Goal: Use online tool/utility

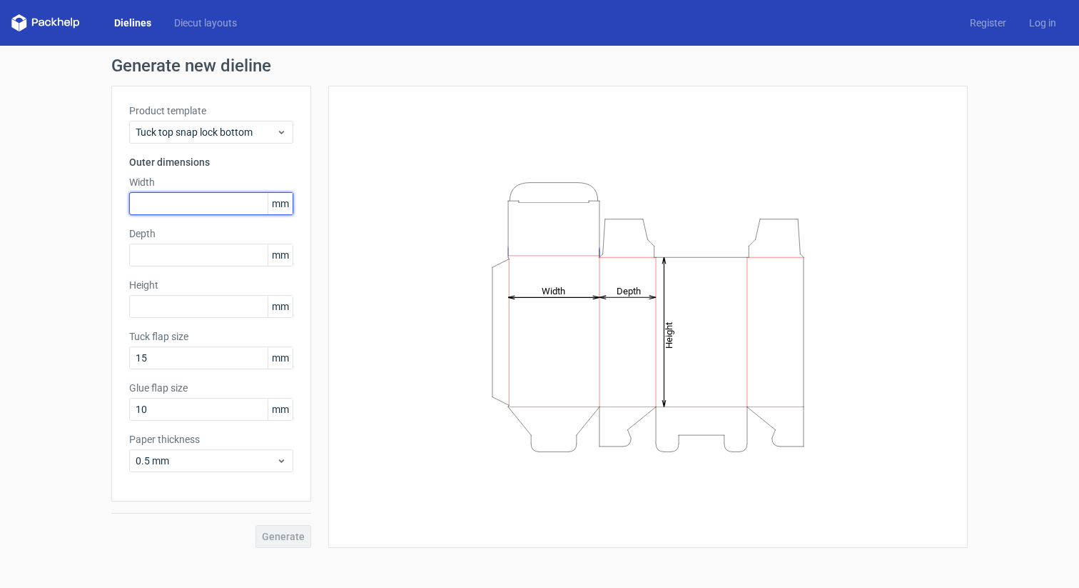
click at [260, 203] on input "text" at bounding box center [211, 203] width 164 height 23
type input "300"
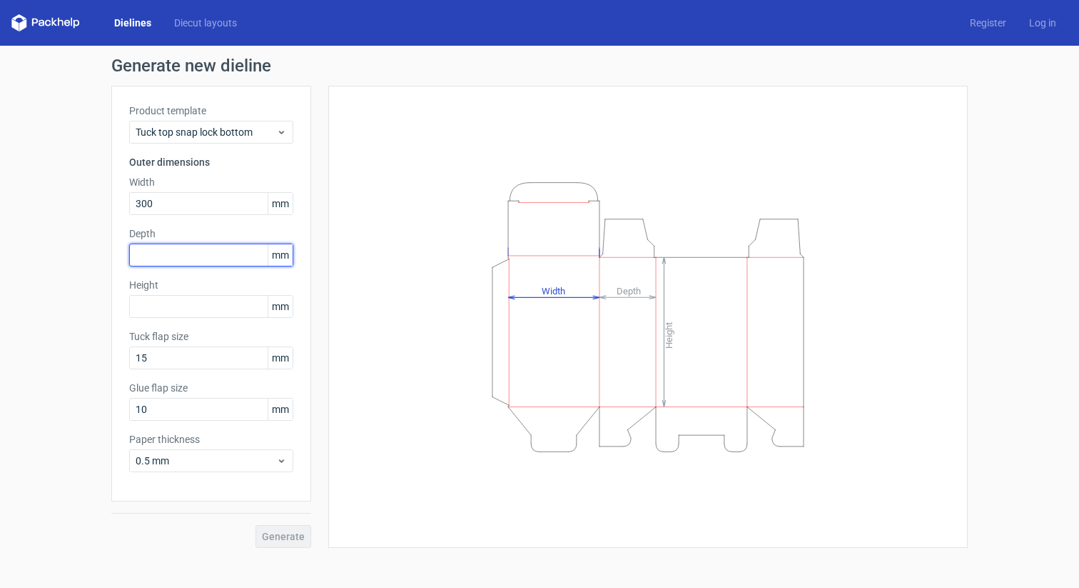
click at [208, 255] on input "text" at bounding box center [211, 254] width 164 height 23
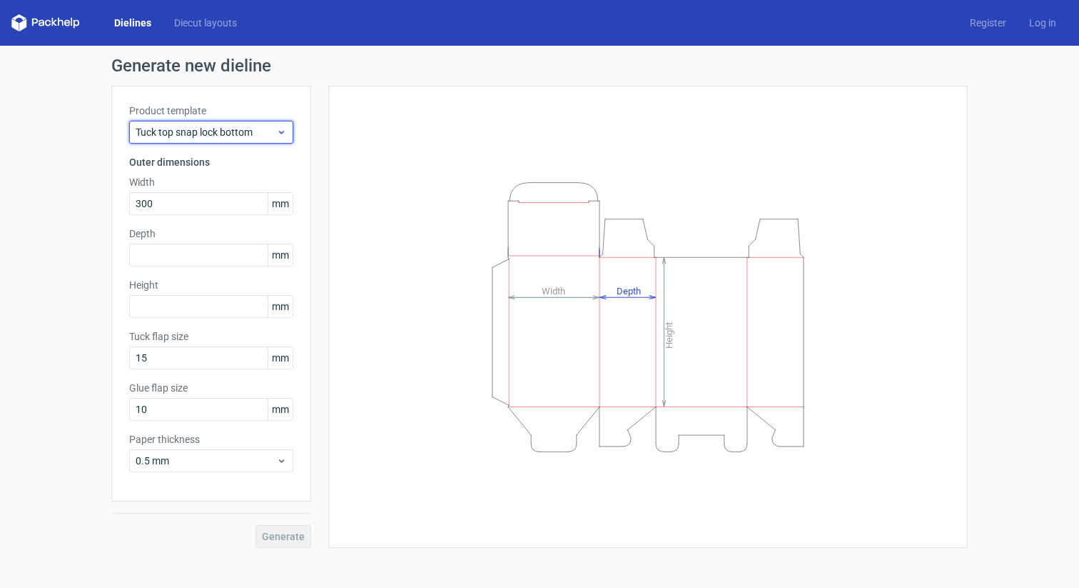
click at [253, 137] on span "Tuck top snap lock bottom" at bounding box center [206, 132] width 141 height 14
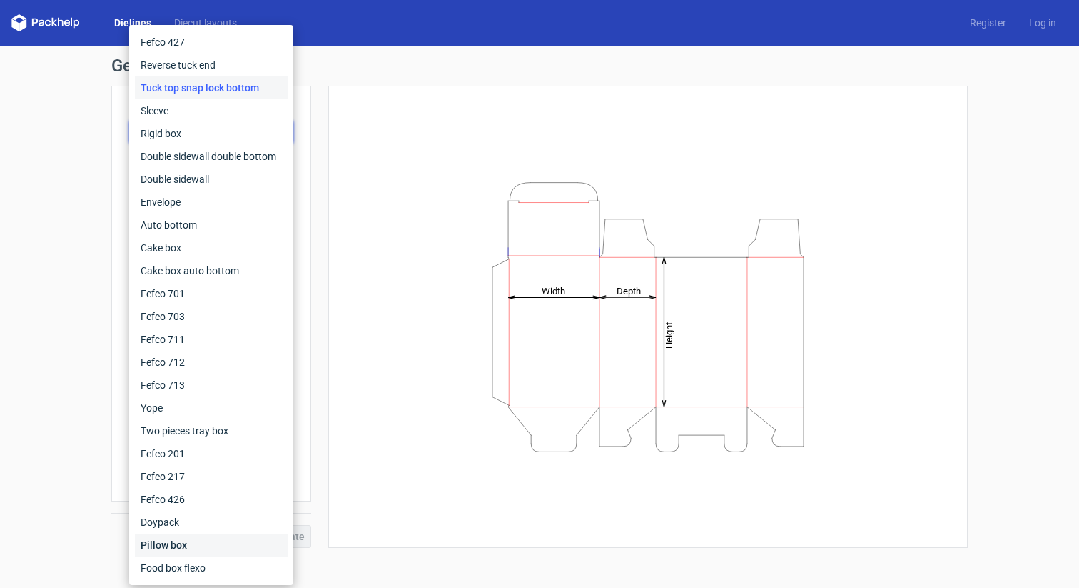
click at [202, 540] on div "Pillow box" at bounding box center [211, 544] width 153 height 23
